Goal: Task Accomplishment & Management: Manage account settings

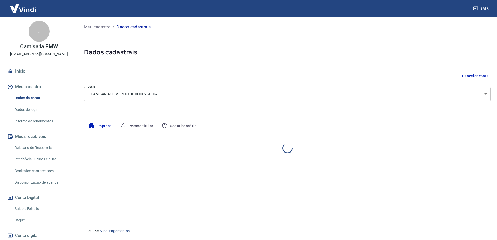
select select "SP"
select select "business"
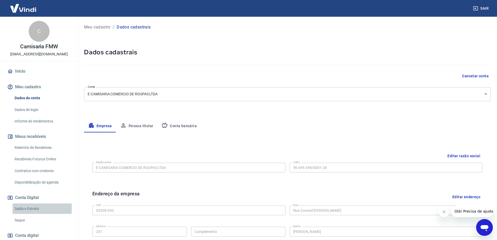
click at [48, 207] on link "Saldo e Extrato" at bounding box center [42, 208] width 59 height 11
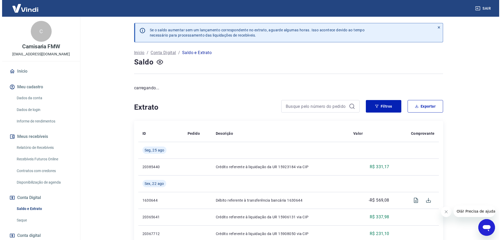
scroll to position [33, 0]
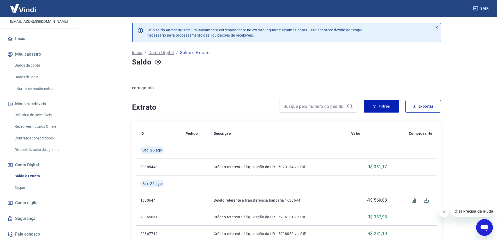
click at [32, 192] on link "Saque" at bounding box center [42, 187] width 59 height 11
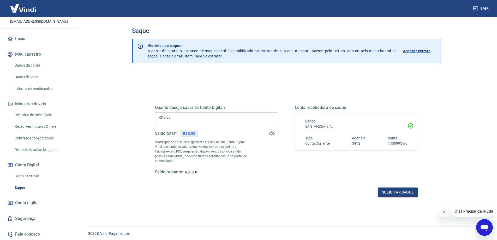
click at [184, 119] on input "R$ 0,00" at bounding box center [216, 117] width 123 height 10
drag, startPoint x: 175, startPoint y: 118, endPoint x: 165, endPoint y: 116, distance: 10.6
click at [165, 116] on input "R$ 0,00" at bounding box center [216, 117] width 123 height 10
type input "R$ 331,17"
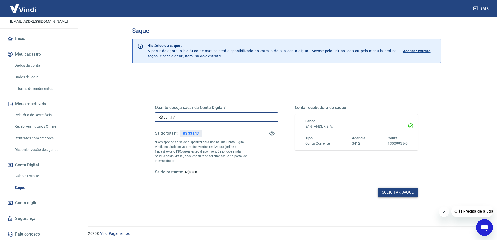
click at [403, 199] on div "Quanto deseja sacar da Conta Digital? R$ 331,17 ​ Saldo total*: R$ 331,17 *Corr…" at bounding box center [287, 142] width 276 height 121
click at [402, 193] on button "Solicitar saque" at bounding box center [398, 192] width 40 height 10
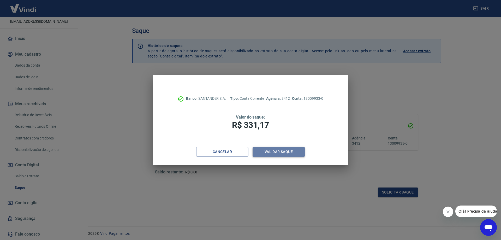
click at [272, 152] on button "Validar saque" at bounding box center [279, 152] width 52 height 10
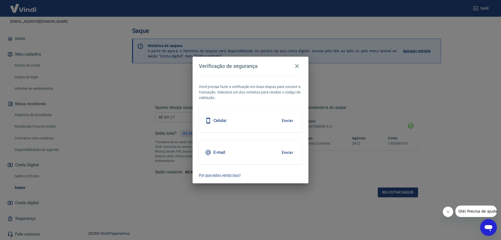
click at [288, 151] on button "Enviar" at bounding box center [287, 152] width 17 height 11
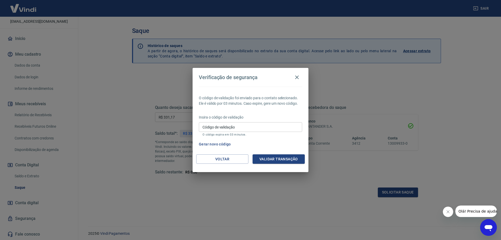
click at [248, 128] on input "Código de validação" at bounding box center [250, 127] width 103 height 10
paste input "903143"
type input "903143"
click at [281, 160] on button "Validar transação" at bounding box center [279, 159] width 52 height 10
